Goal: Task Accomplishment & Management: Use online tool/utility

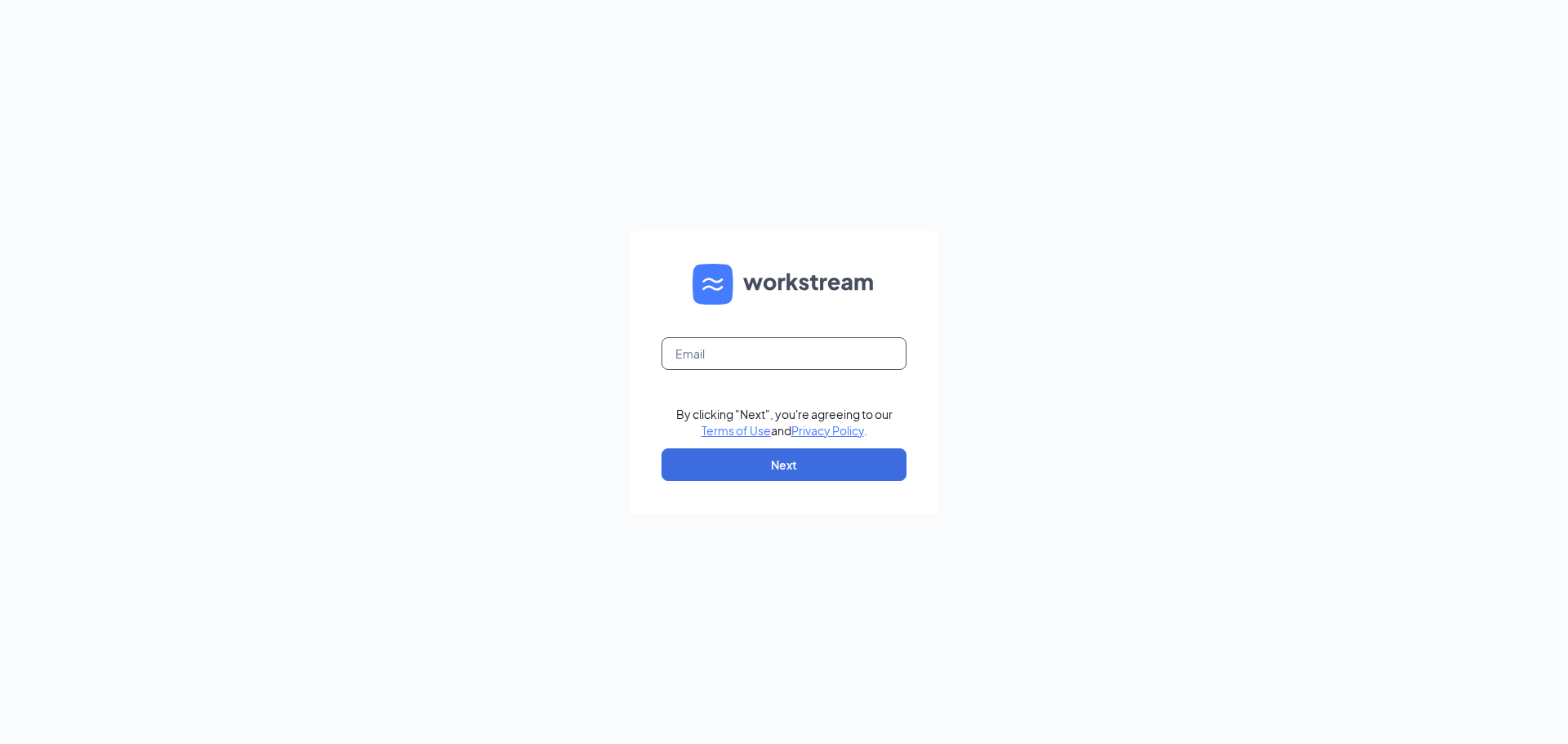
click at [831, 350] on input "text" at bounding box center [784, 353] width 245 height 33
type input "[EMAIL_ADDRESS][DOMAIN_NAME]"
click at [812, 475] on button "Next" at bounding box center [784, 464] width 245 height 33
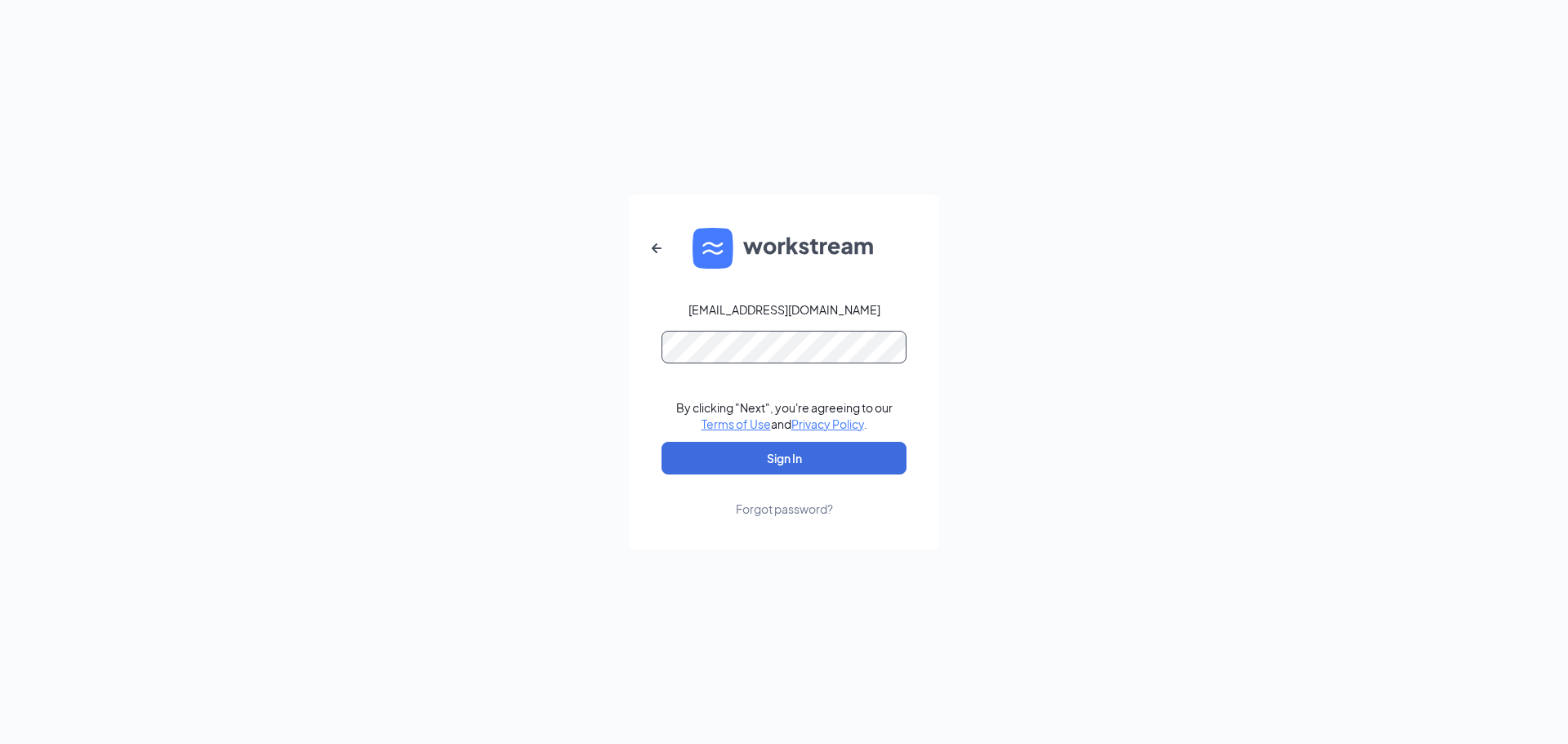
click at [661, 442] on button "Sign In" at bounding box center [784, 458] width 245 height 33
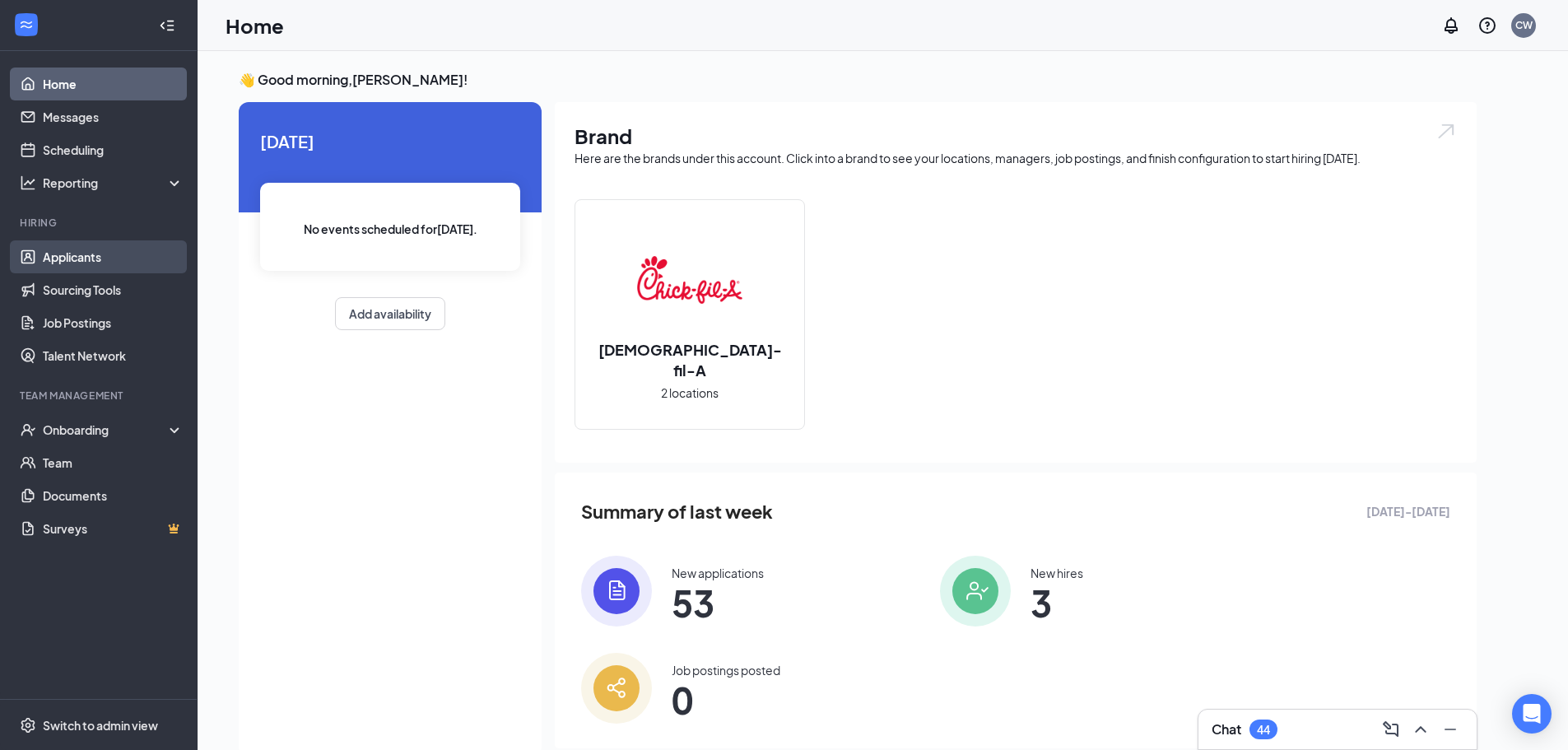
click at [88, 251] on link "Applicants" at bounding box center [113, 257] width 140 height 33
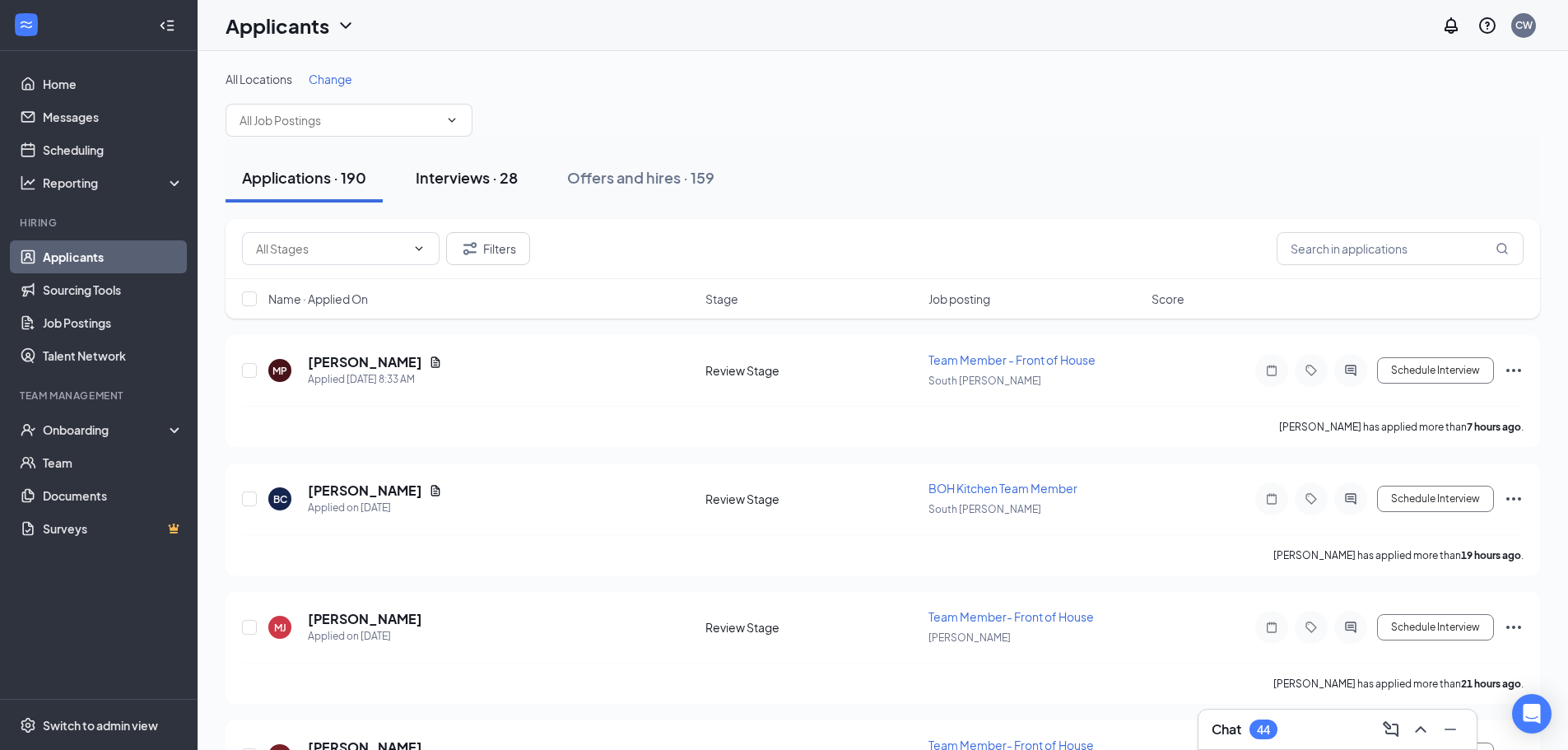
click at [499, 190] on button "Interviews · 28" at bounding box center [466, 177] width 135 height 49
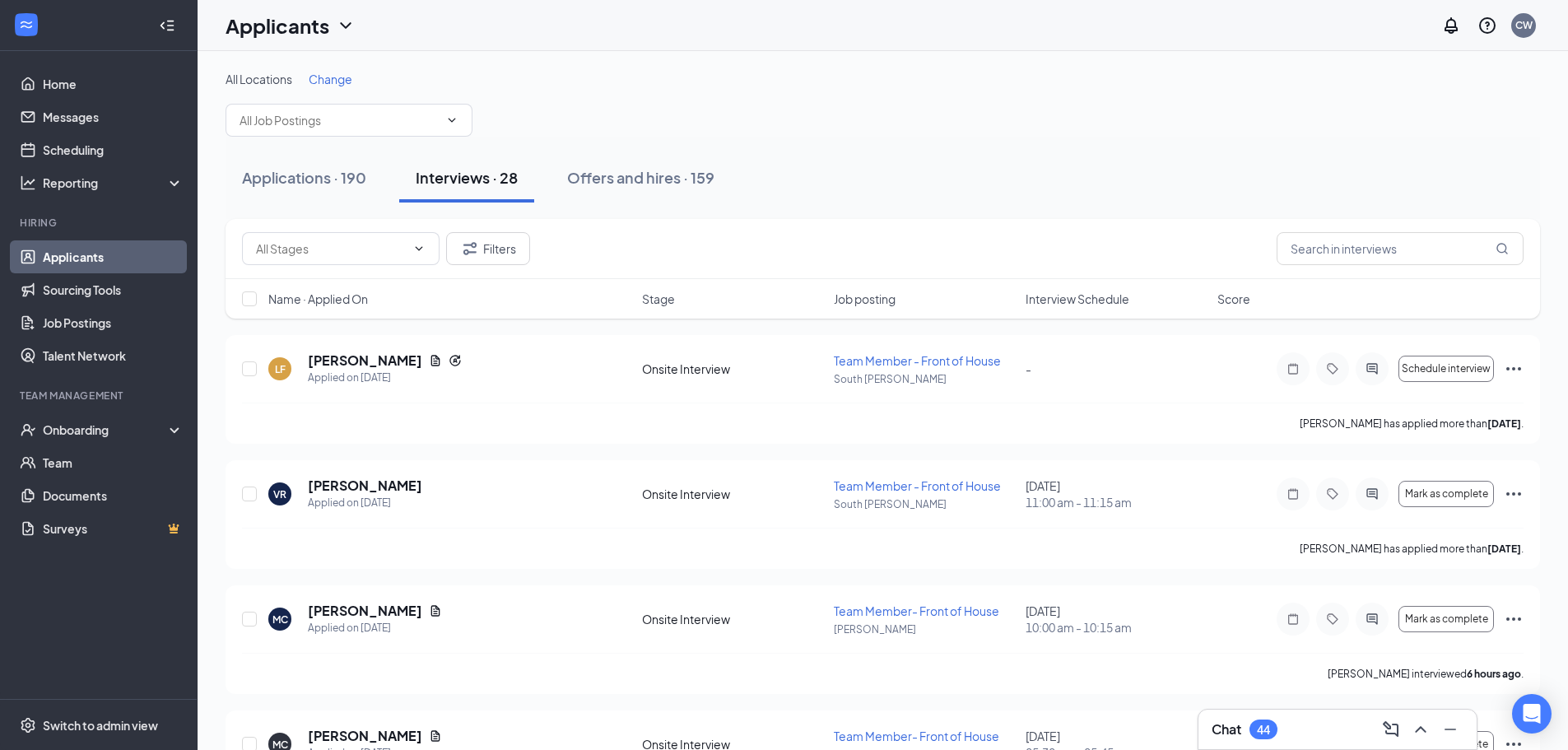
click at [1063, 304] on span "Interview Schedule" at bounding box center [1078, 299] width 104 height 16
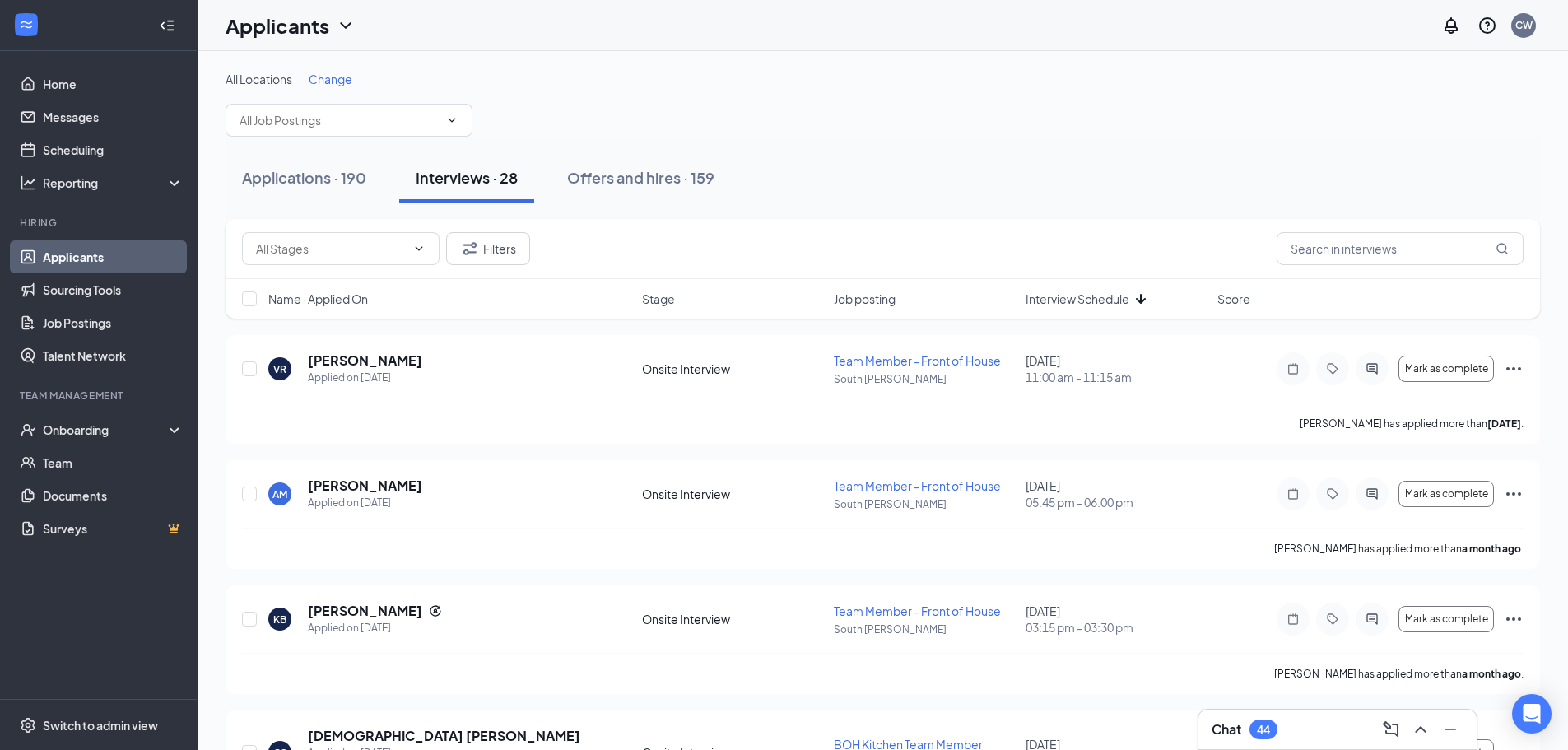
click at [1063, 304] on span "Interview Schedule" at bounding box center [1078, 299] width 104 height 16
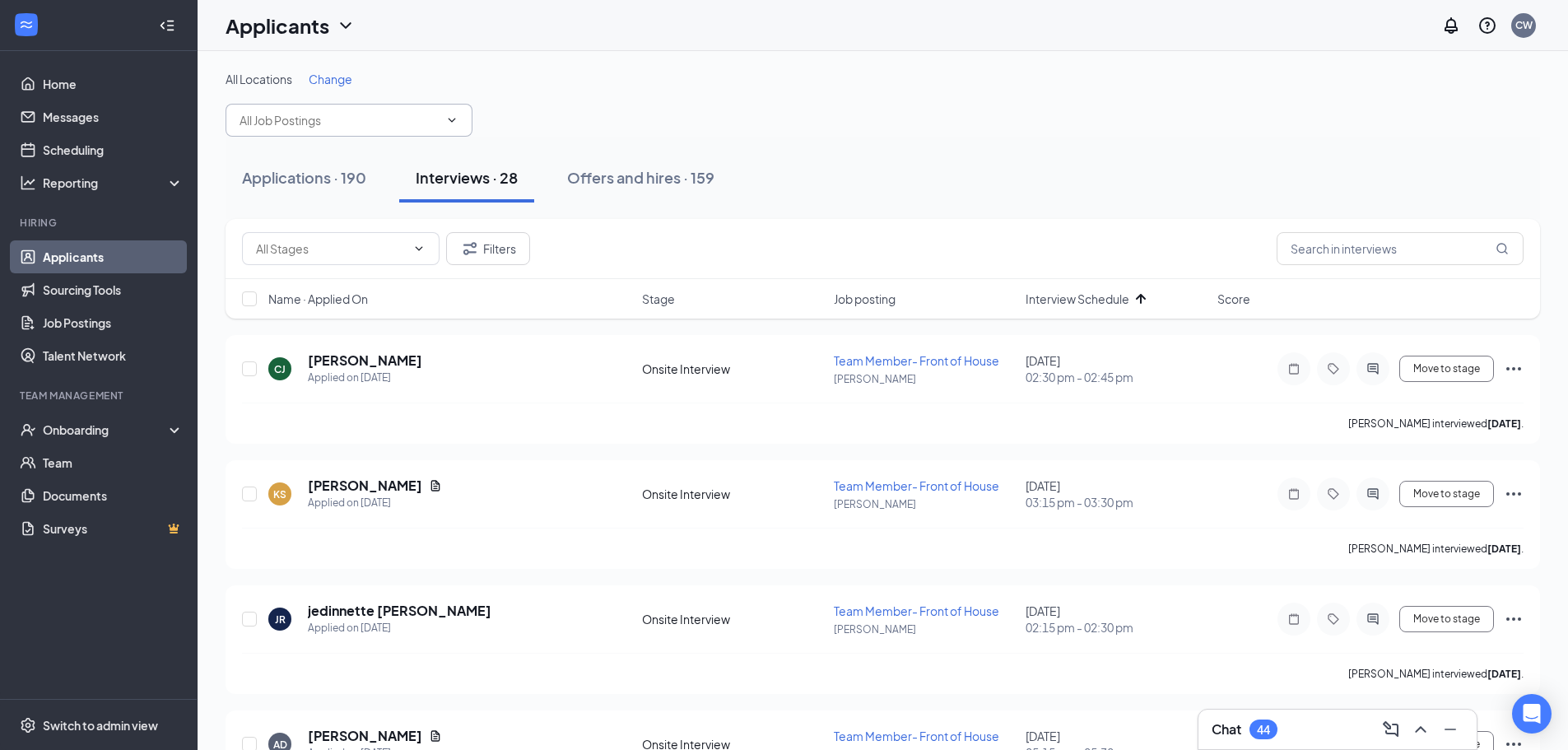
click at [379, 123] on input "text" at bounding box center [339, 120] width 199 height 18
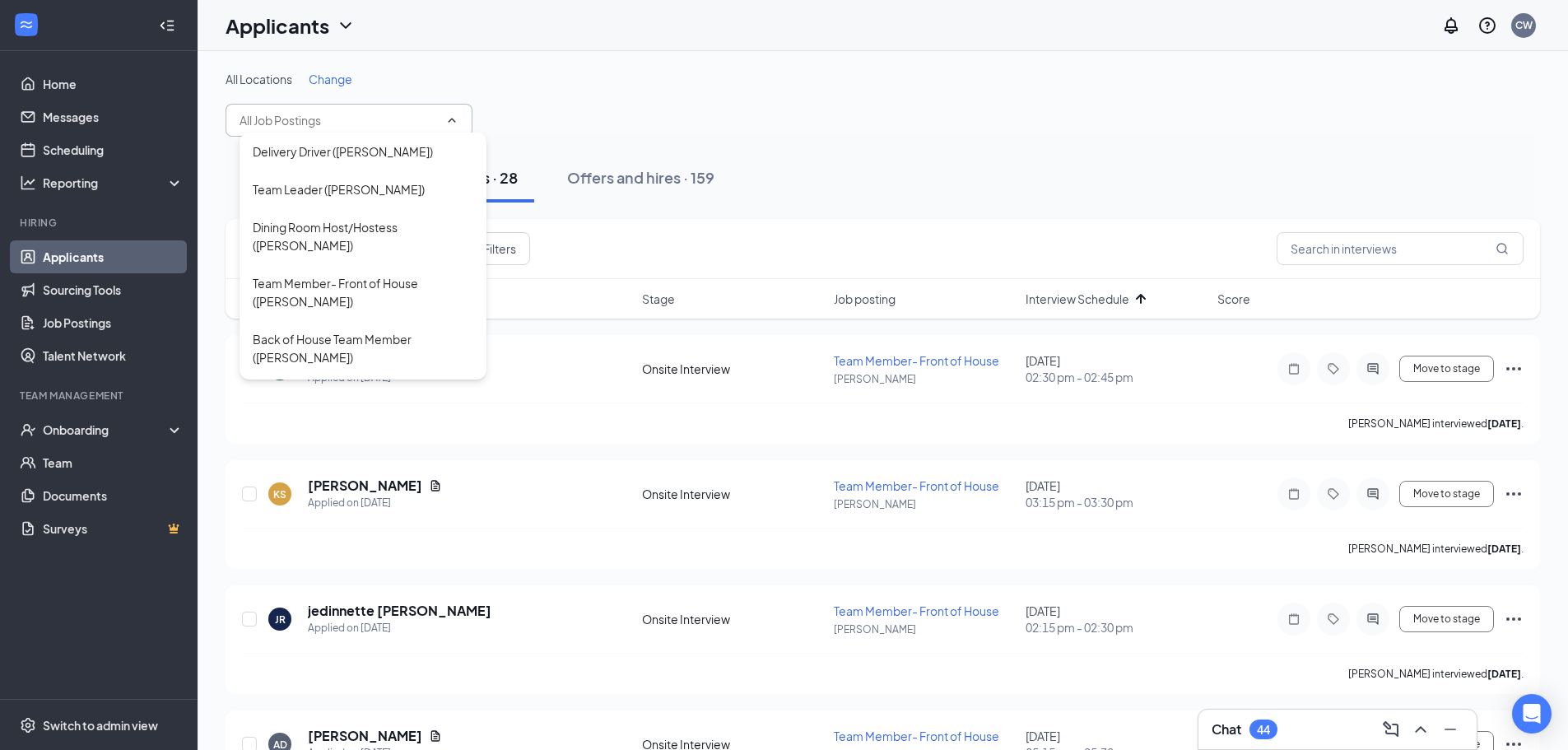
drag, startPoint x: 512, startPoint y: 47, endPoint x: 324, endPoint y: 67, distance: 189.1
click at [510, 47] on div "Applicants CW" at bounding box center [883, 25] width 1370 height 51
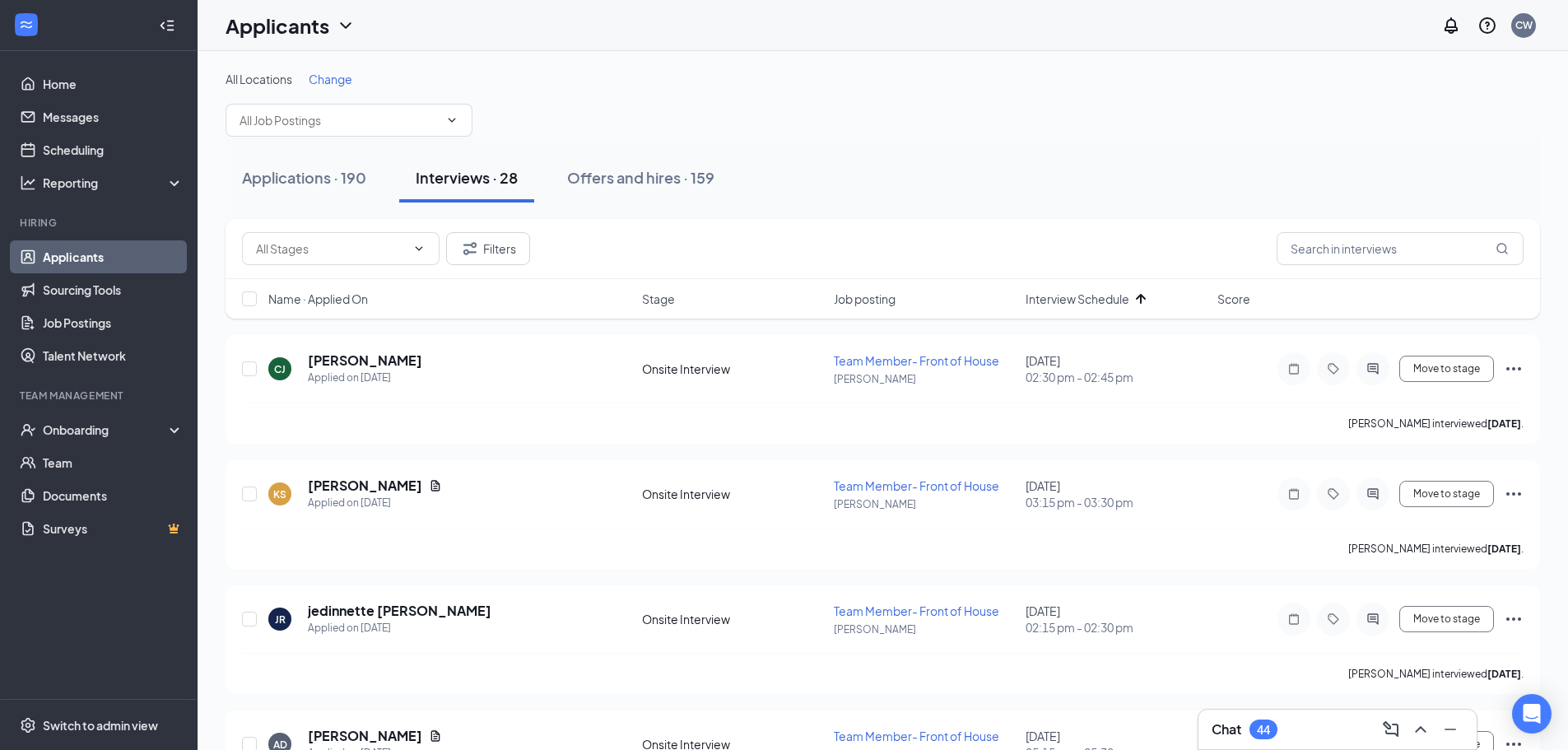
click at [336, 80] on span "Change" at bounding box center [330, 79] width 44 height 15
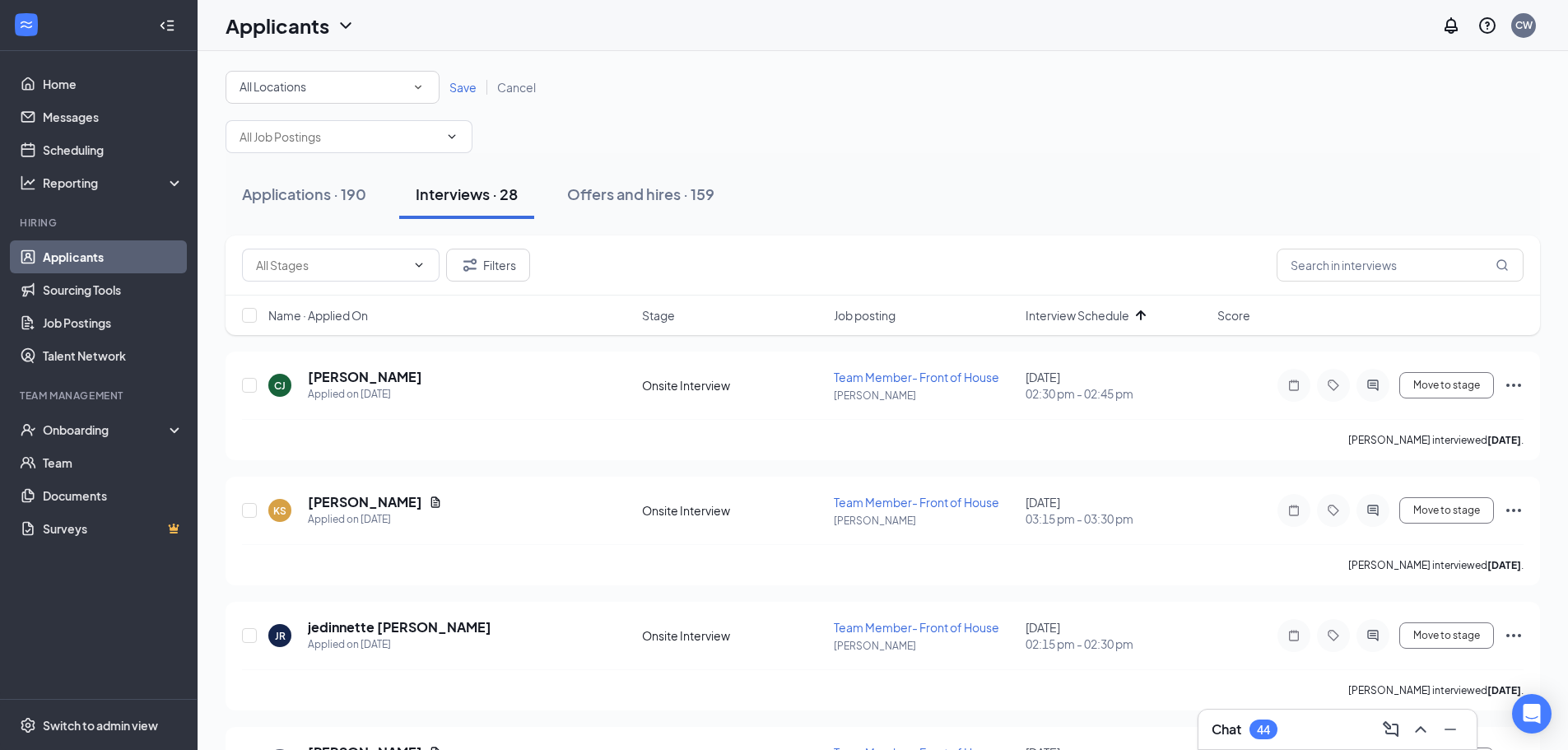
click at [338, 98] on div "All Locations All Locations" at bounding box center [332, 87] width 214 height 33
drag, startPoint x: 328, startPoint y: 203, endPoint x: 385, endPoint y: 171, distance: 65.4
click at [329, 203] on div "South [PERSON_NAME]" at bounding box center [333, 212] width 188 height 20
click at [456, 89] on span "Save" at bounding box center [462, 87] width 27 height 15
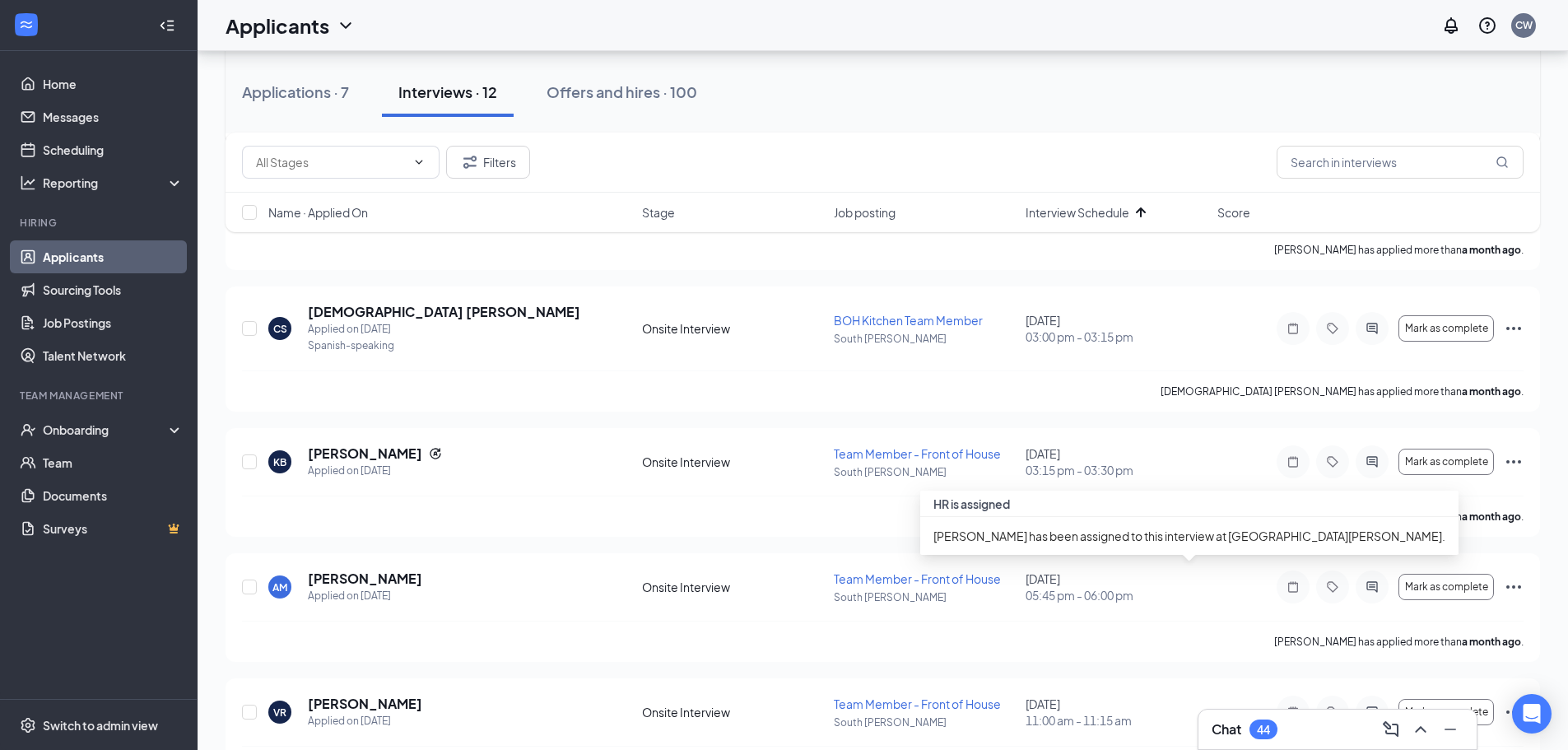
scroll to position [412, 0]
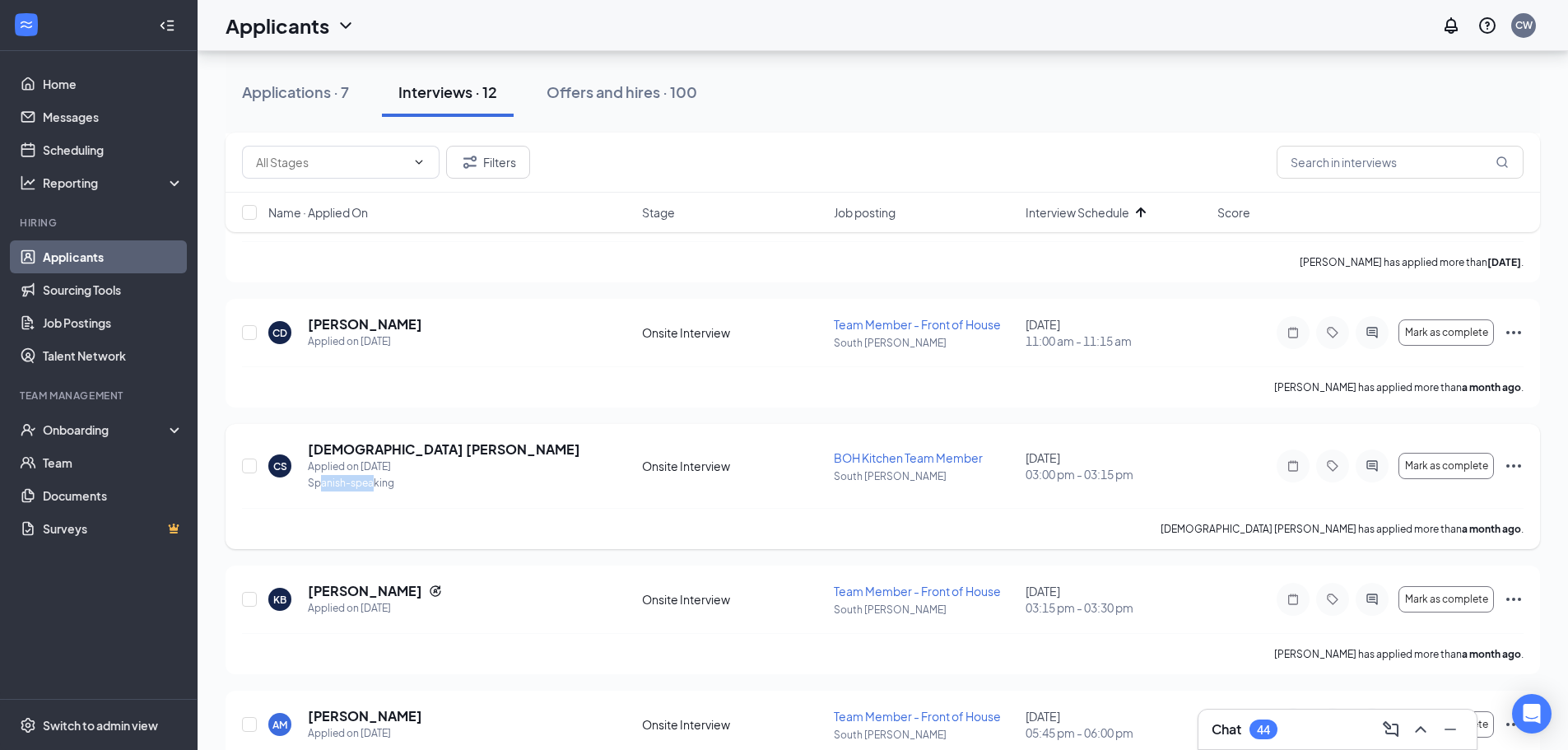
drag, startPoint x: 371, startPoint y: 483, endPoint x: 324, endPoint y: 488, distance: 47.3
click at [324, 488] on div "Spanish-speaking" at bounding box center [444, 483] width 273 height 16
click at [521, 486] on div "CS [DEMOGRAPHIC_DATA] [PERSON_NAME] Applied on [DATE] Spanish-speaking" at bounding box center [450, 465] width 364 height 51
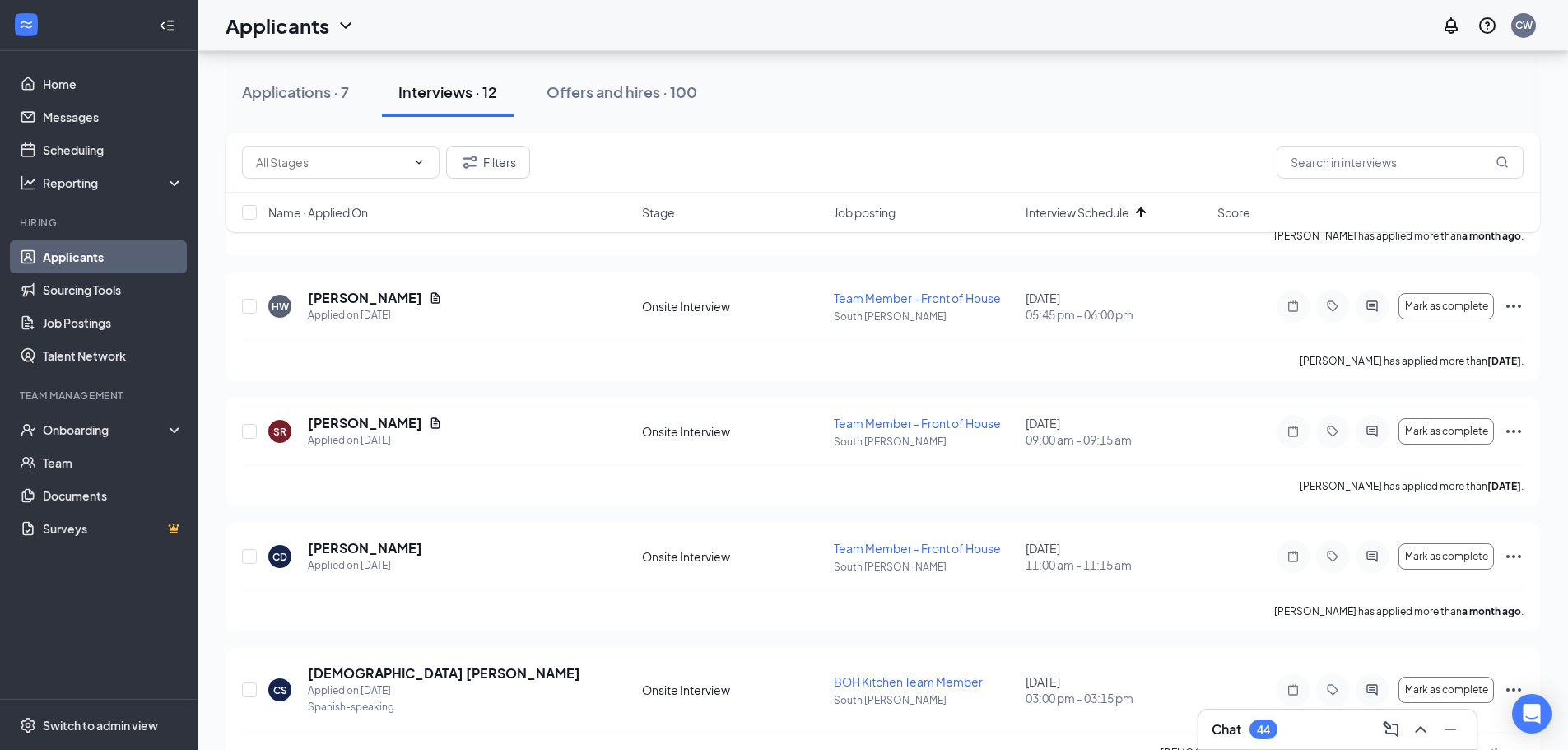
scroll to position [0, 0]
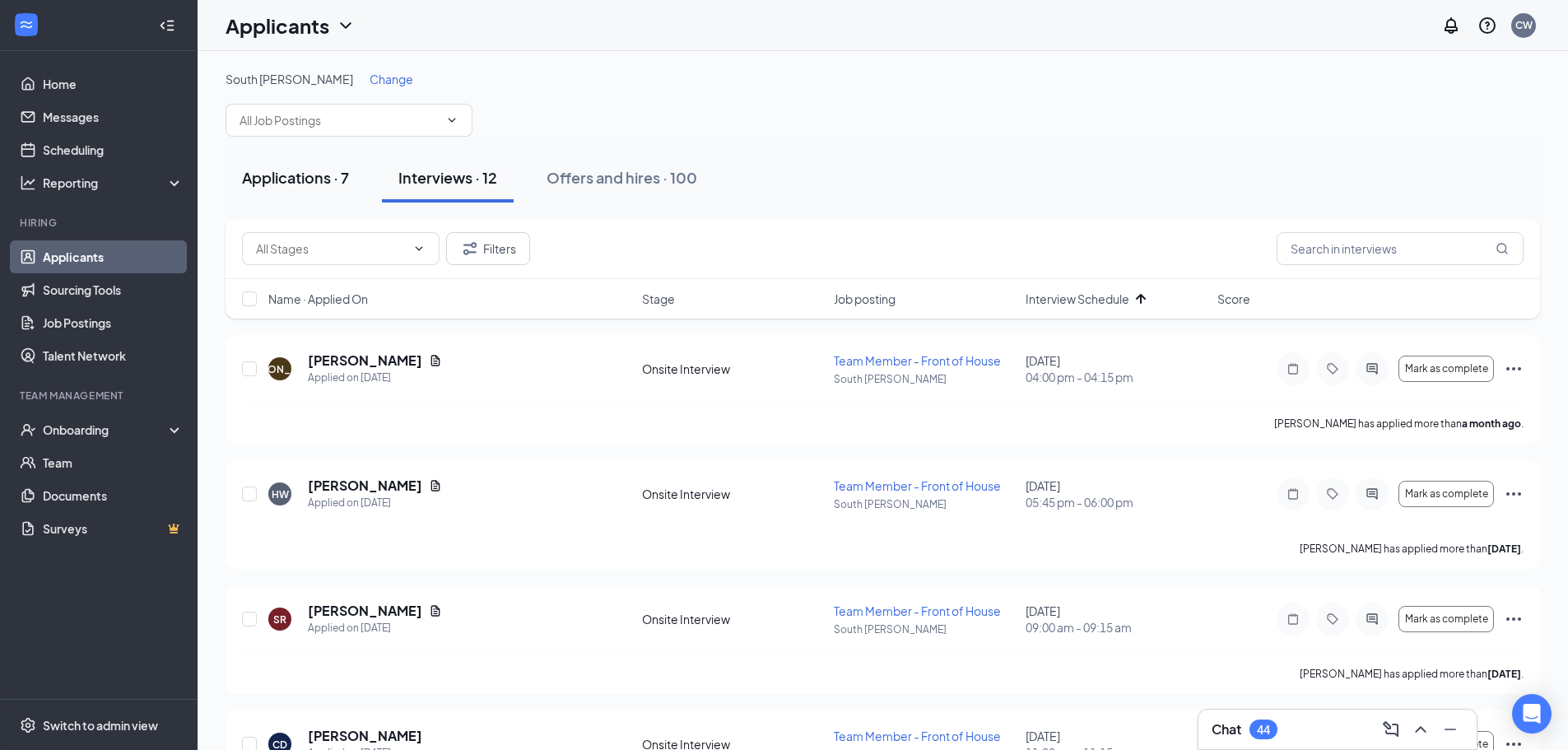
click at [283, 181] on div "Applications · 7" at bounding box center [296, 177] width 107 height 21
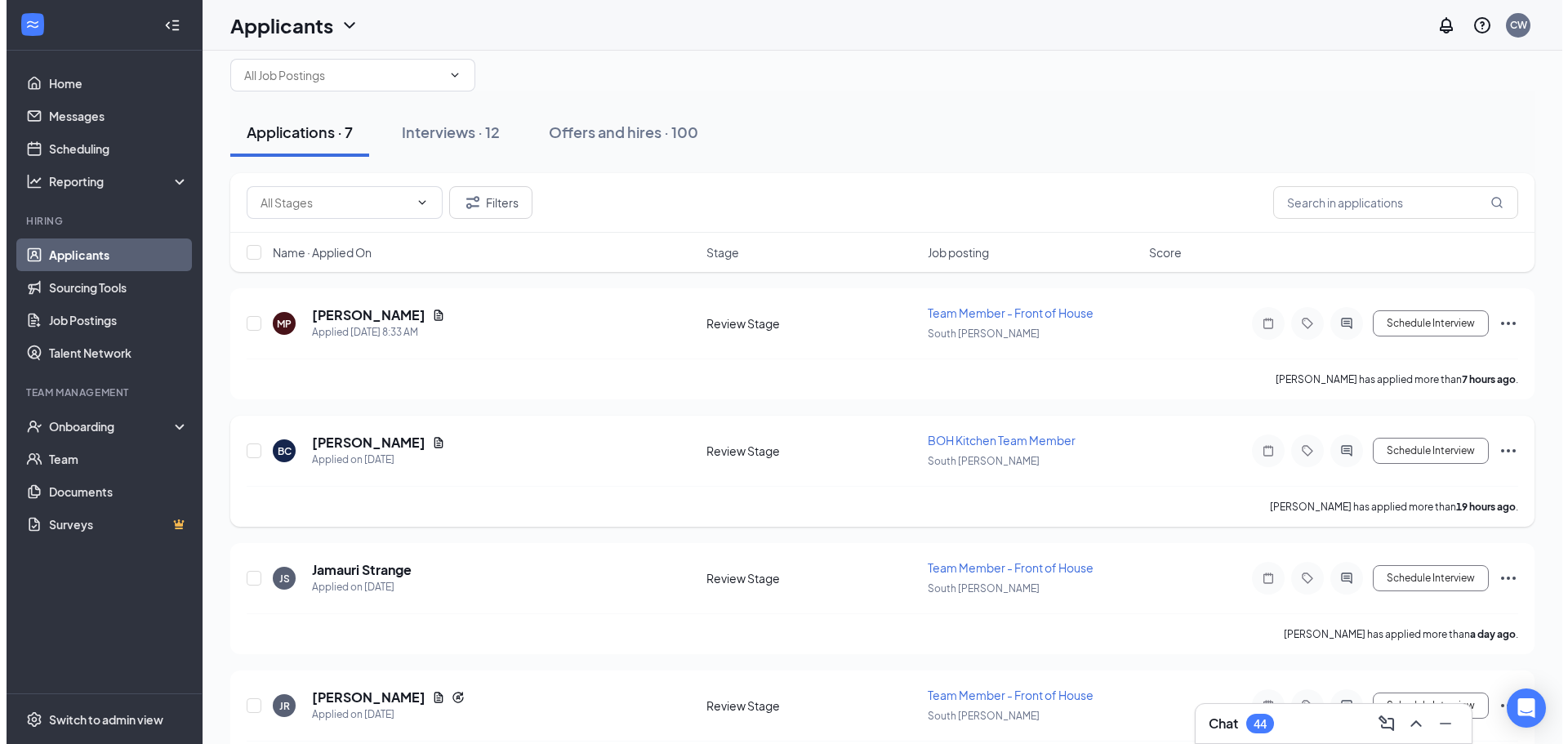
scroll to position [82, 0]
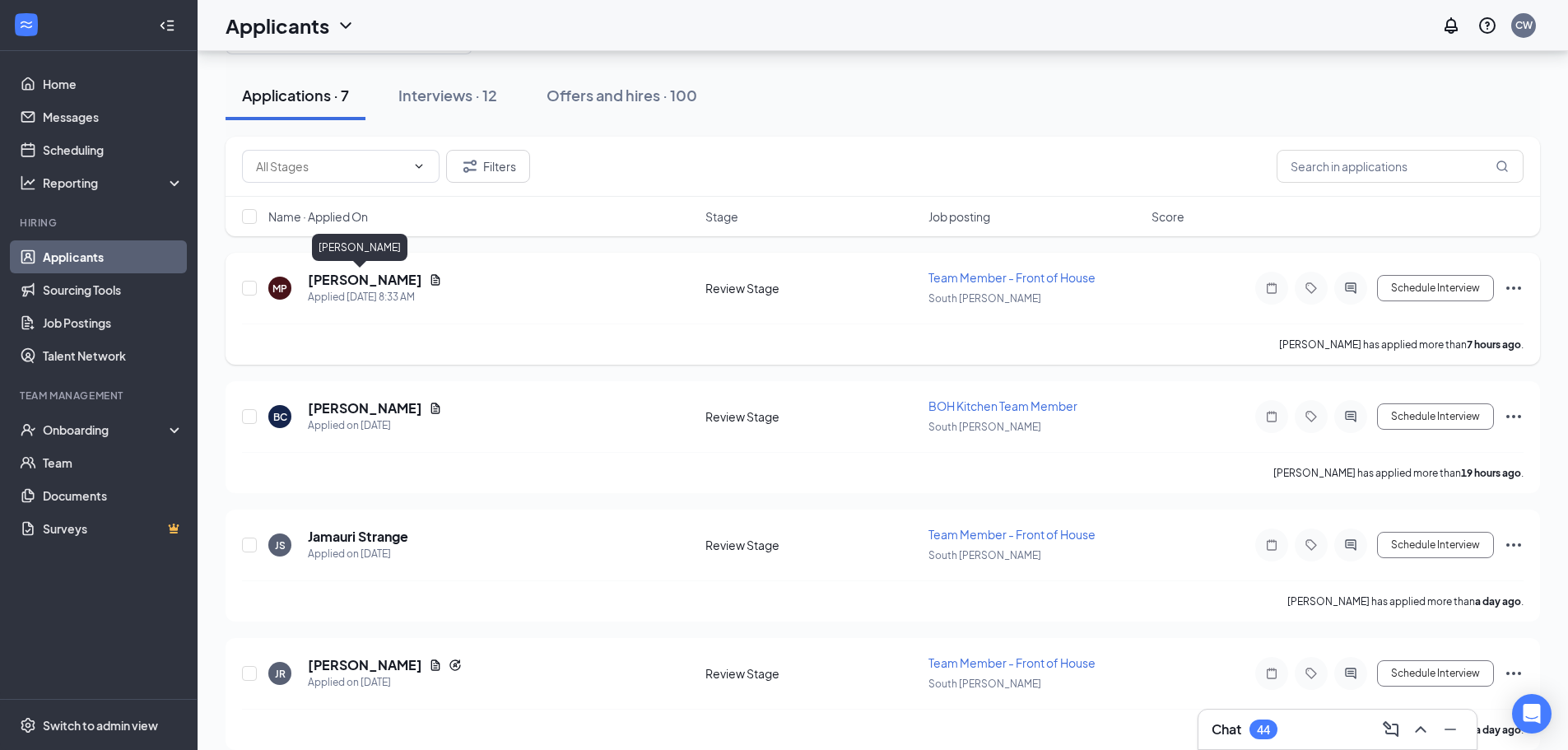
click at [368, 282] on h5 "[PERSON_NAME]" at bounding box center [365, 280] width 114 height 18
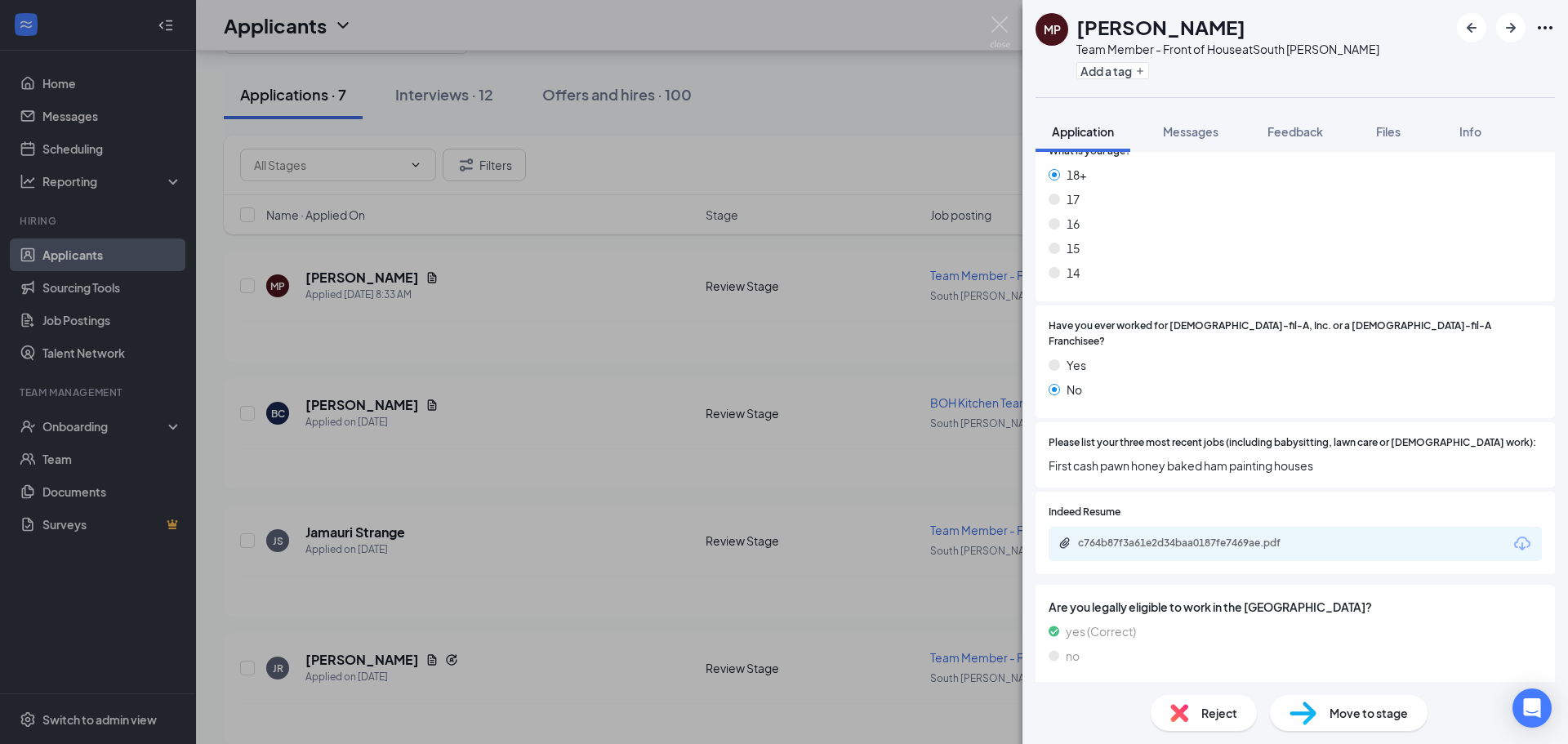
scroll to position [490, 0]
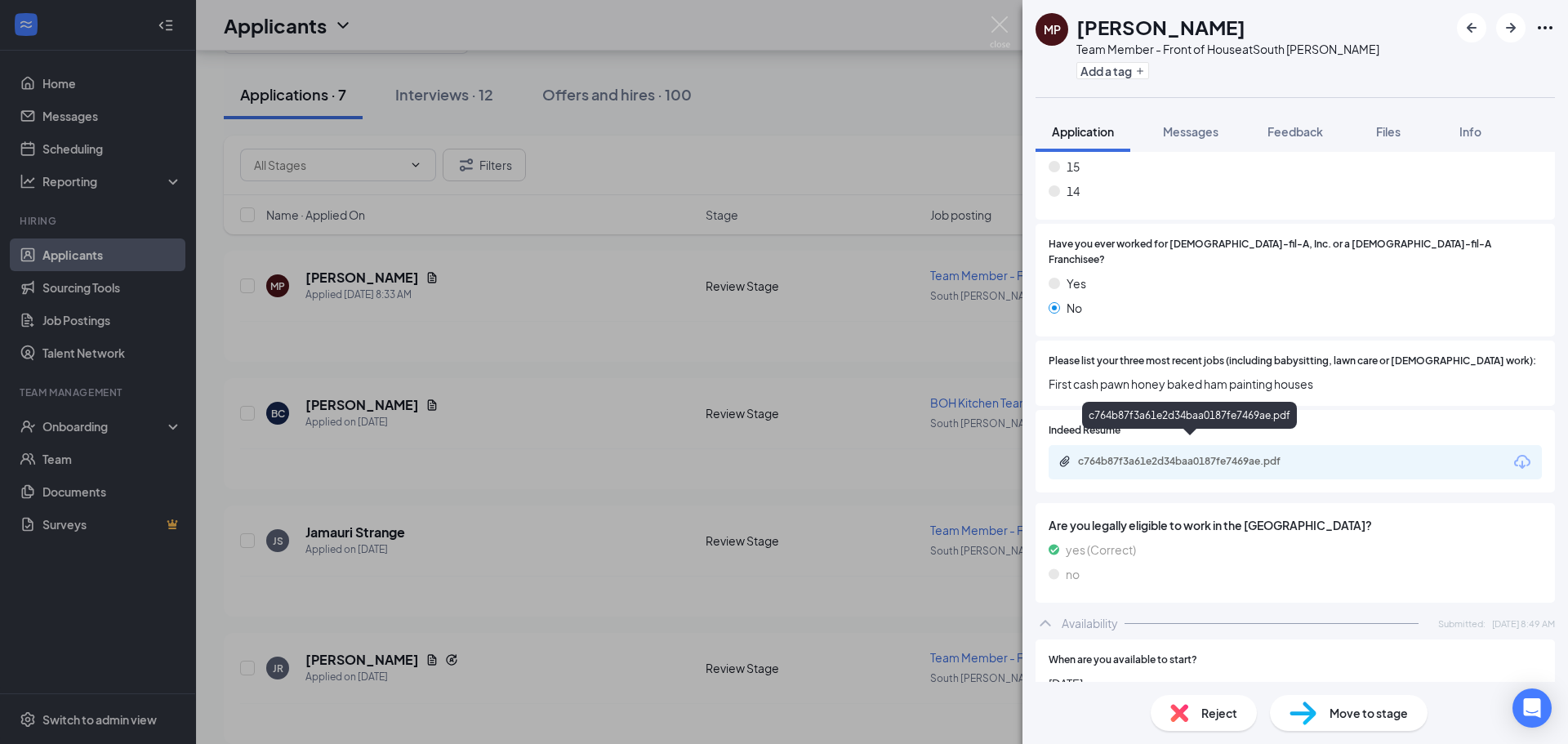
click at [1156, 455] on div "c764b87f3a61e2d34baa0187fe7469ae.pdf" at bounding box center [1193, 462] width 229 height 13
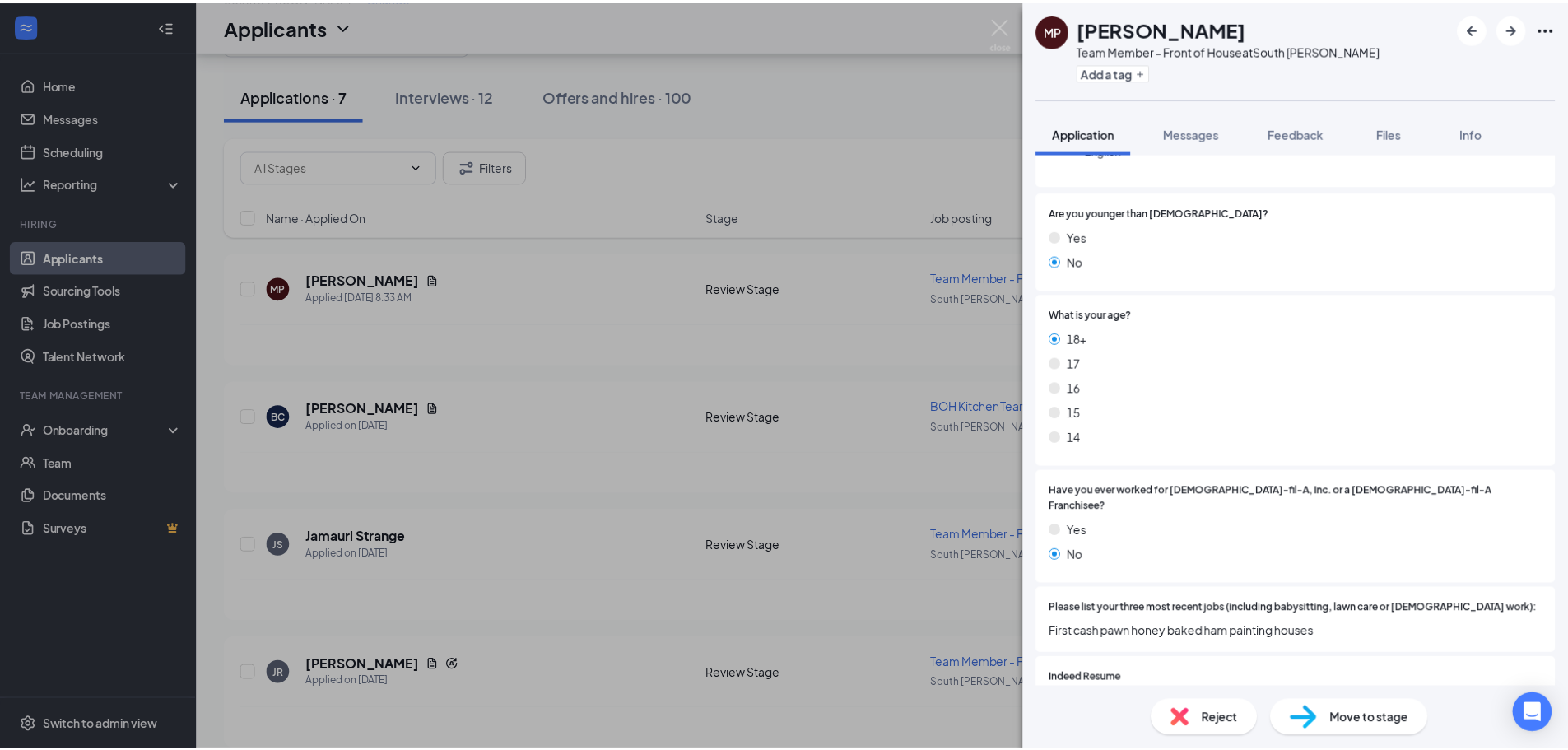
scroll to position [247, 0]
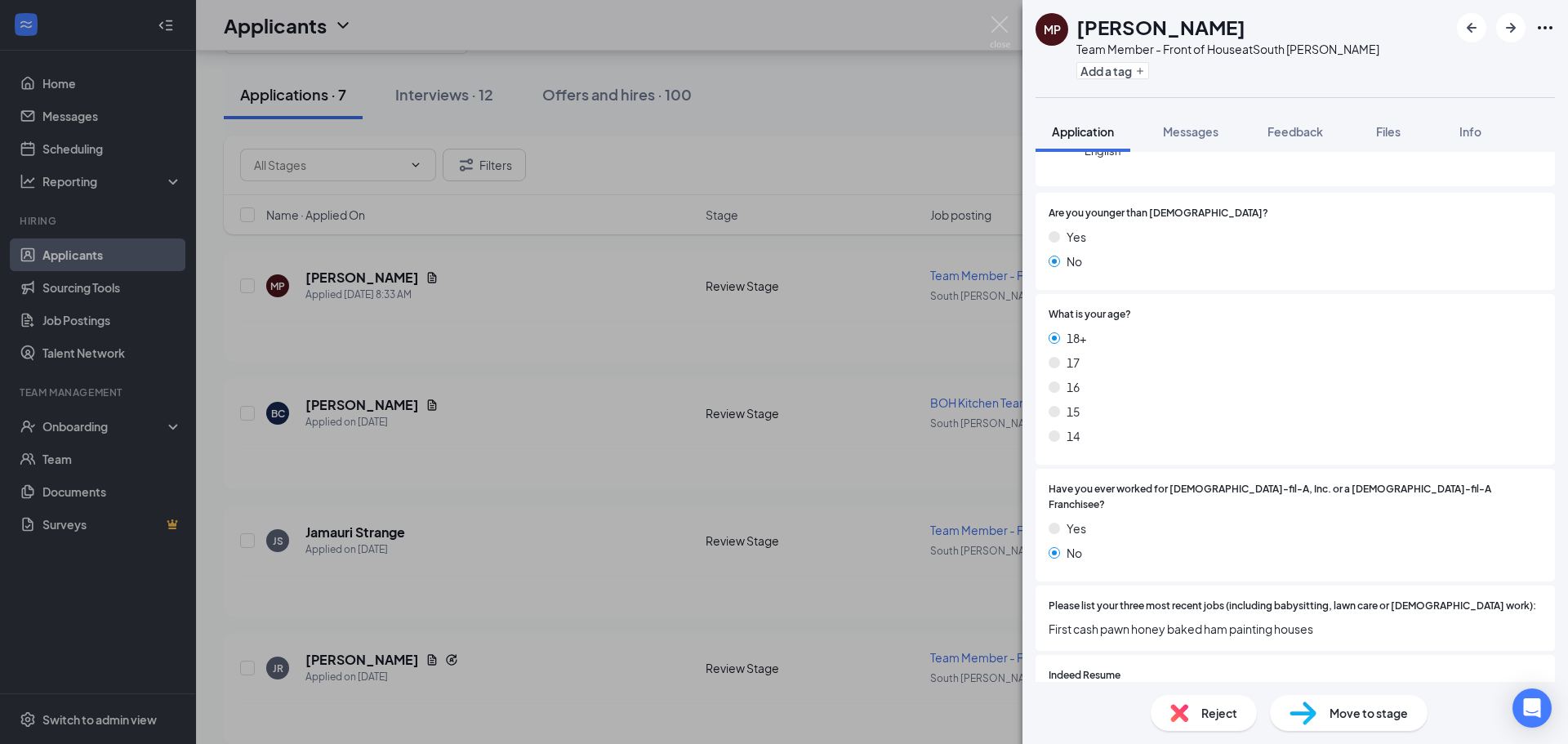
click at [618, 287] on div "MP [PERSON_NAME] Team Member - Front of House at [GEOGRAPHIC_DATA][PERSON_NAME]…" at bounding box center [784, 372] width 1568 height 744
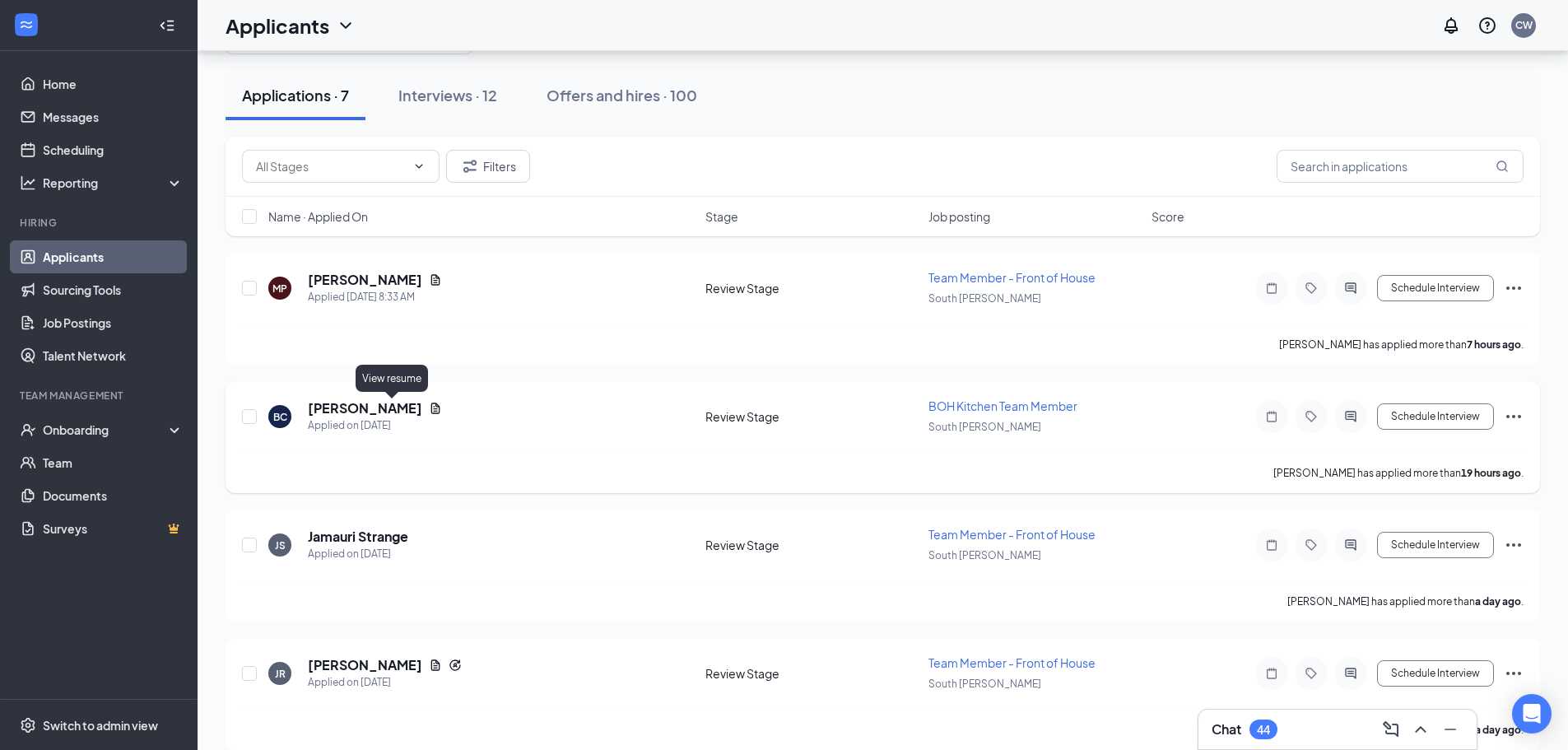
click at [431, 409] on icon "Document" at bounding box center [436, 408] width 9 height 11
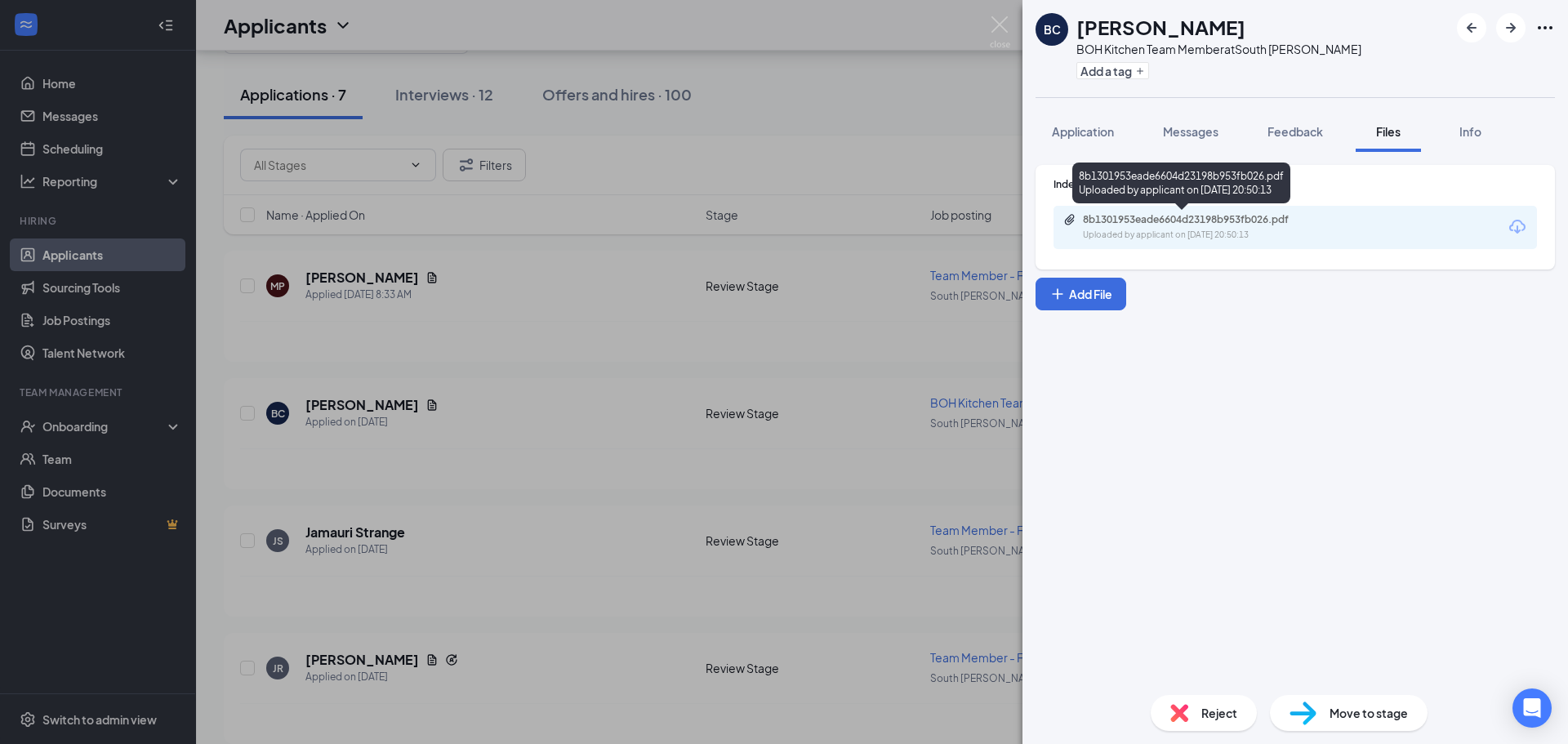
drag, startPoint x: 1176, startPoint y: 211, endPoint x: 1167, endPoint y: 227, distance: 18.4
click at [1175, 214] on div "8b1301953eade6604d23198b953fb026.pdf Uploaded by applicant on [DATE] 20:50:13" at bounding box center [1295, 227] width 484 height 44
click at [1155, 226] on div "8b1301953eade6604d23198b953fb026.pdf Uploaded by applicant on [DATE] 20:50:13" at bounding box center [1195, 227] width 264 height 28
click at [611, 394] on div "BC [PERSON_NAME] BOH Kitchen Team Member at [GEOGRAPHIC_DATA][PERSON_NAME] Add …" at bounding box center [784, 372] width 1568 height 744
